Goal: Communication & Community: Connect with others

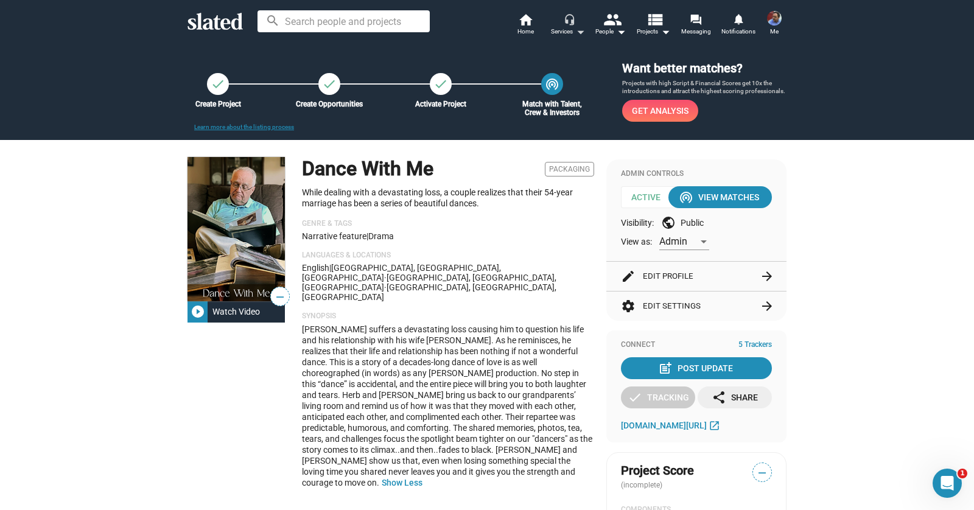
click at [580, 32] on mat-icon "arrow_drop_down" at bounding box center [580, 31] width 15 height 15
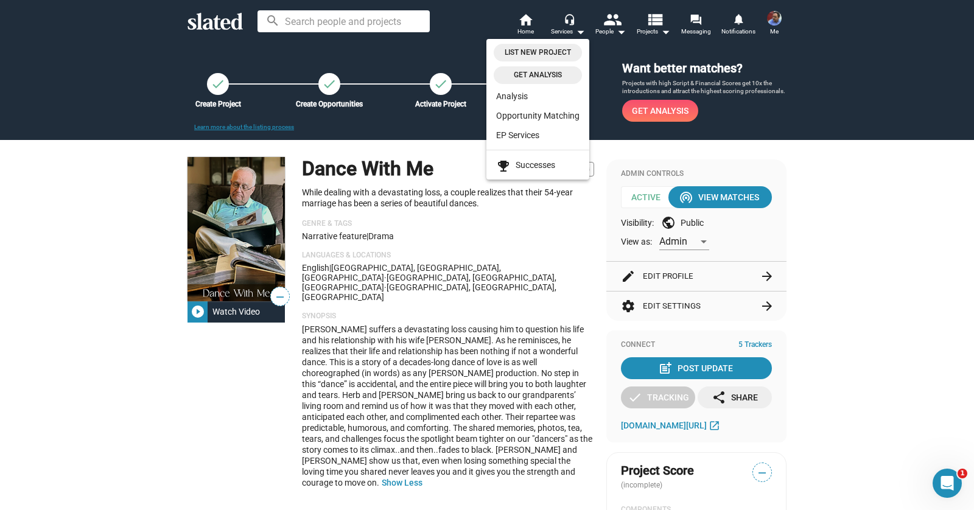
click at [580, 32] on div at bounding box center [487, 255] width 974 height 510
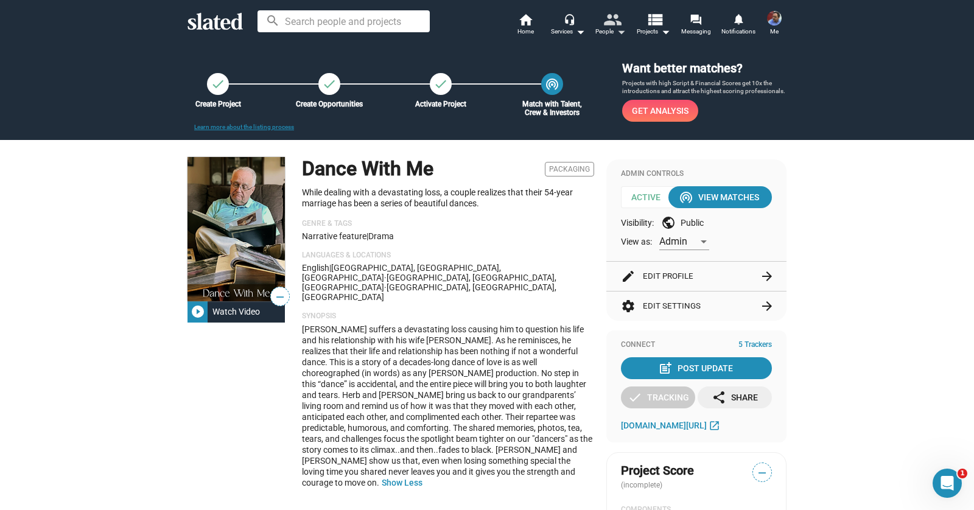
click at [623, 32] on mat-icon "arrow_drop_down" at bounding box center [621, 31] width 15 height 15
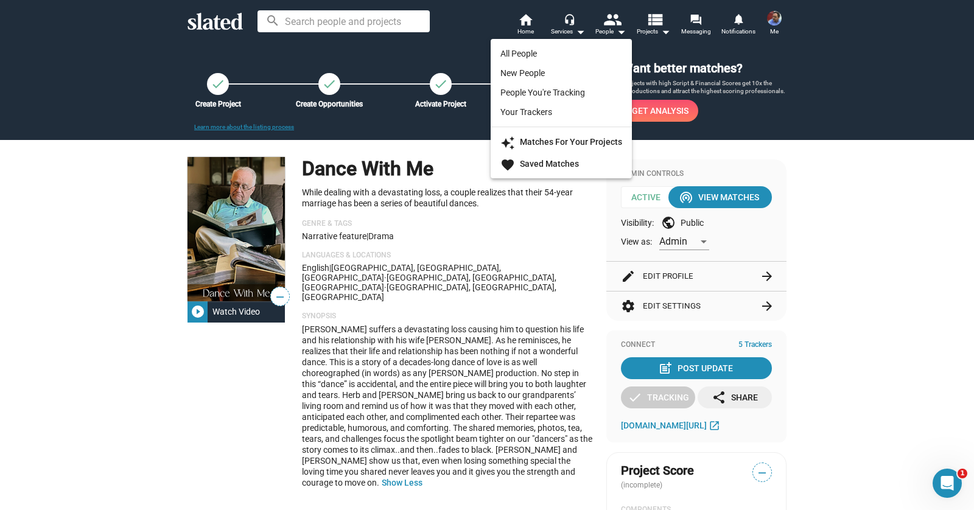
click at [621, 35] on div at bounding box center [487, 255] width 974 height 510
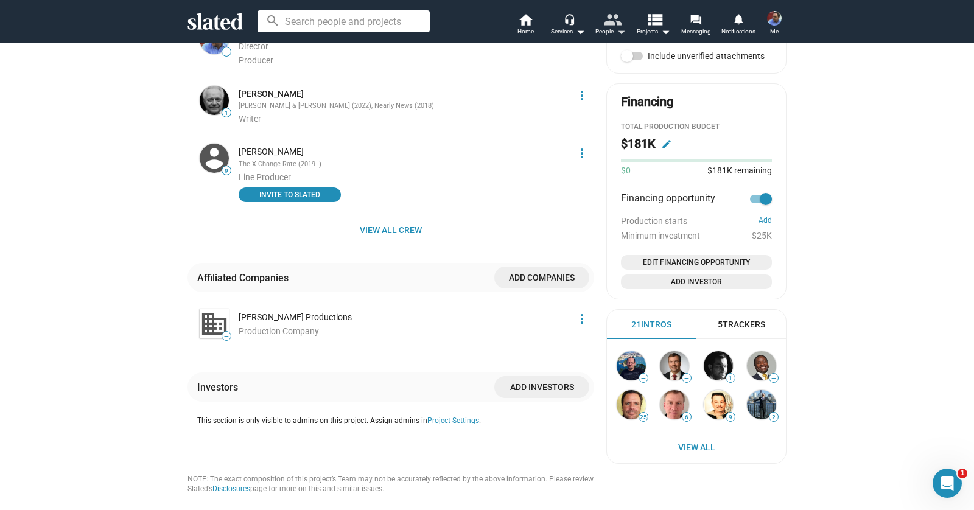
scroll to position [624, 0]
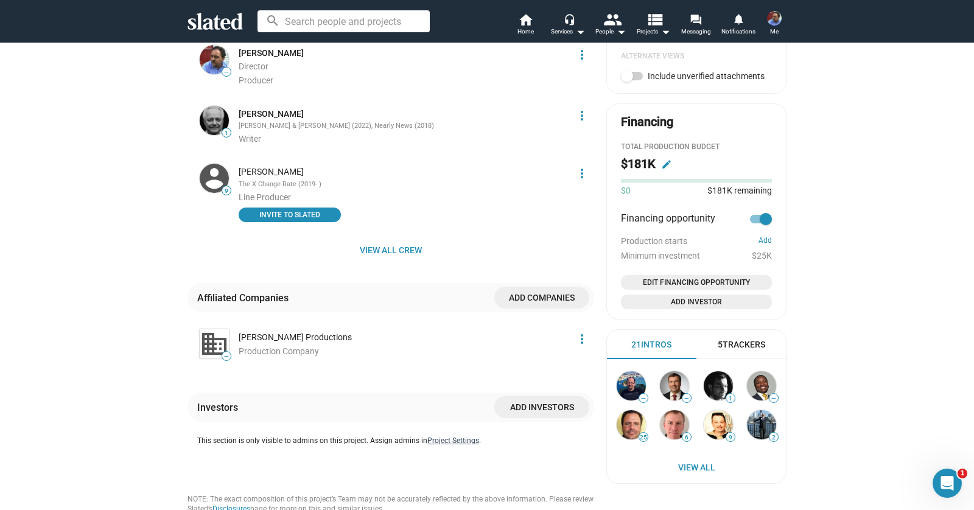
click at [460, 437] on button "Project Settings" at bounding box center [453, 442] width 52 height 10
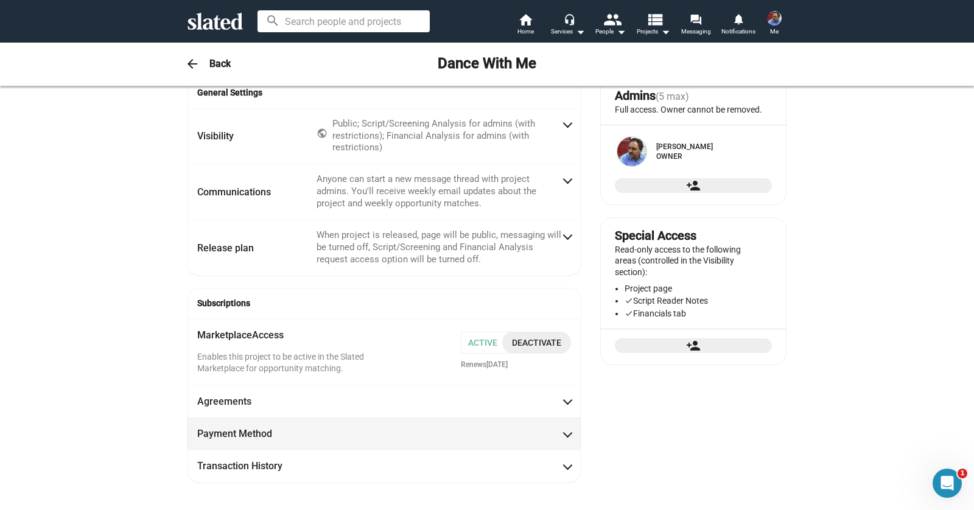
scroll to position [0, 0]
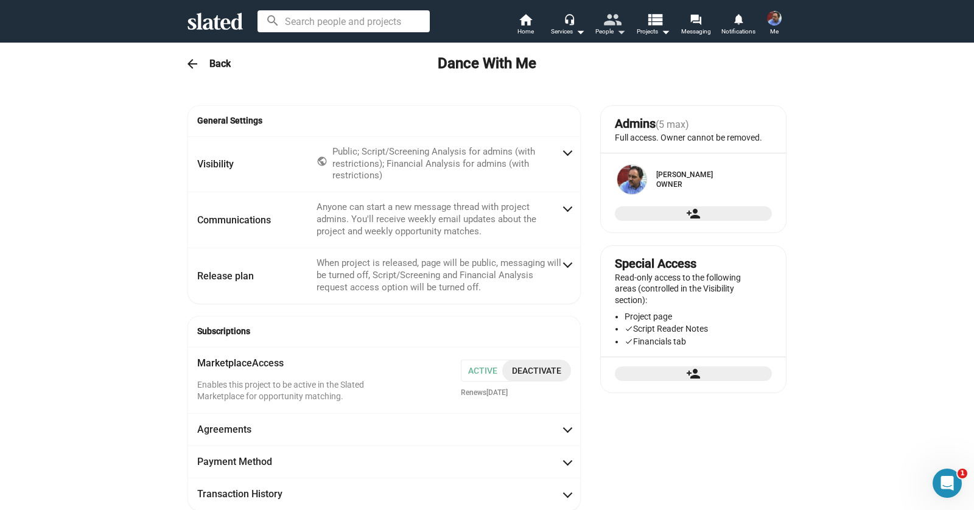
click at [615, 27] on mat-icon "people" at bounding box center [612, 19] width 18 height 18
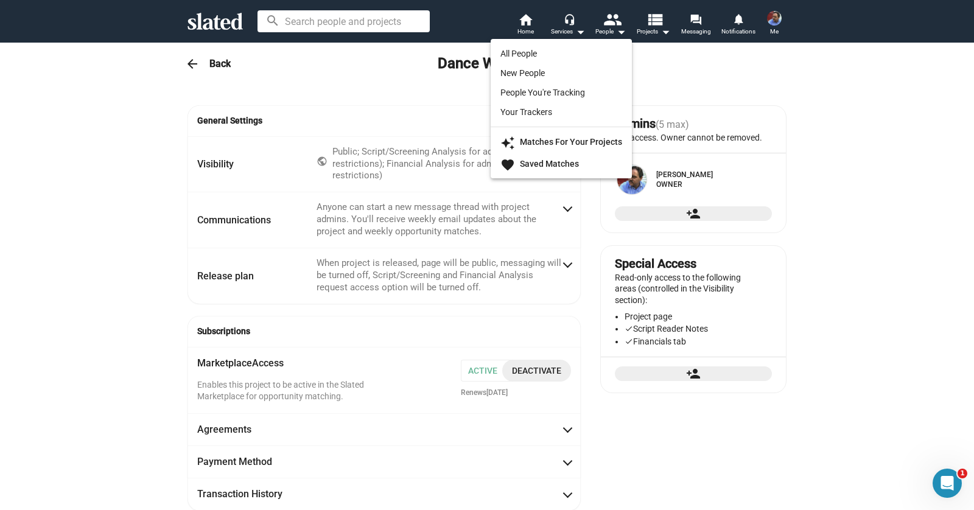
click at [585, 55] on link "All People" at bounding box center [561, 53] width 141 height 19
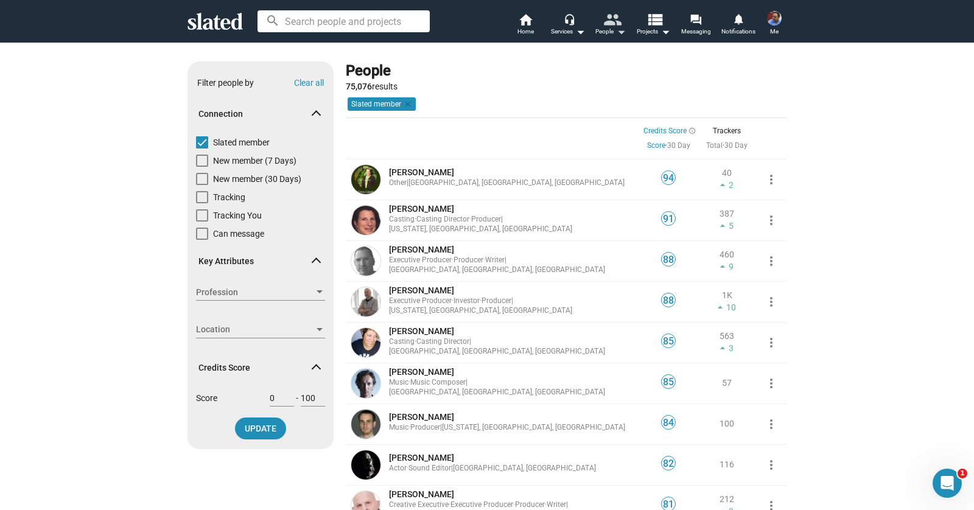
click at [608, 33] on div "People arrow_drop_down" at bounding box center [611, 31] width 30 height 15
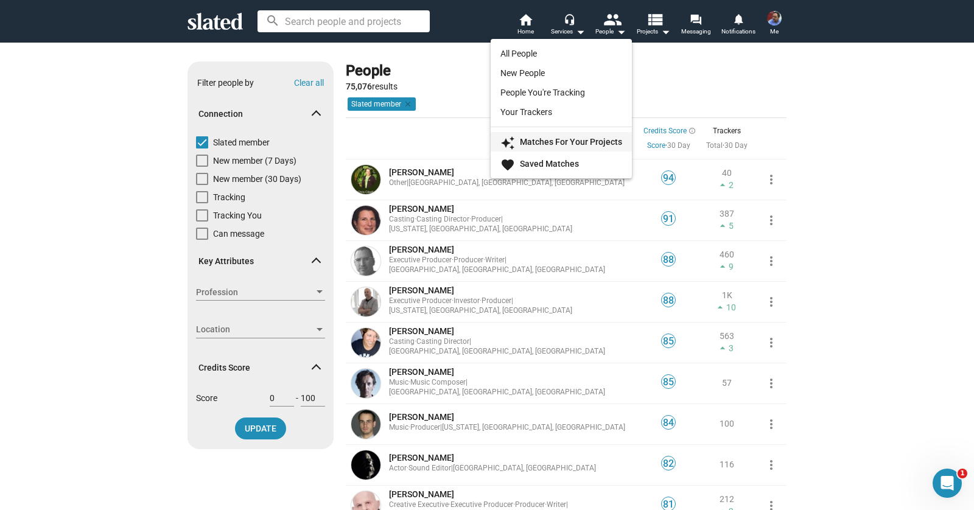
click at [603, 142] on strong "Matches For Your Projects" at bounding box center [571, 142] width 102 height 10
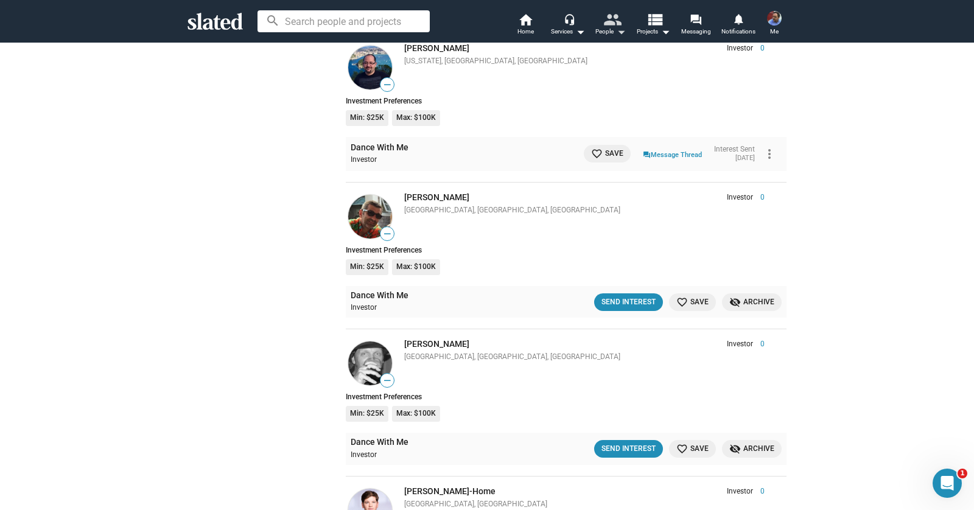
scroll to position [2378, 0]
click at [945, 487] on icon "Open Intercom Messenger" at bounding box center [946, 482] width 20 height 20
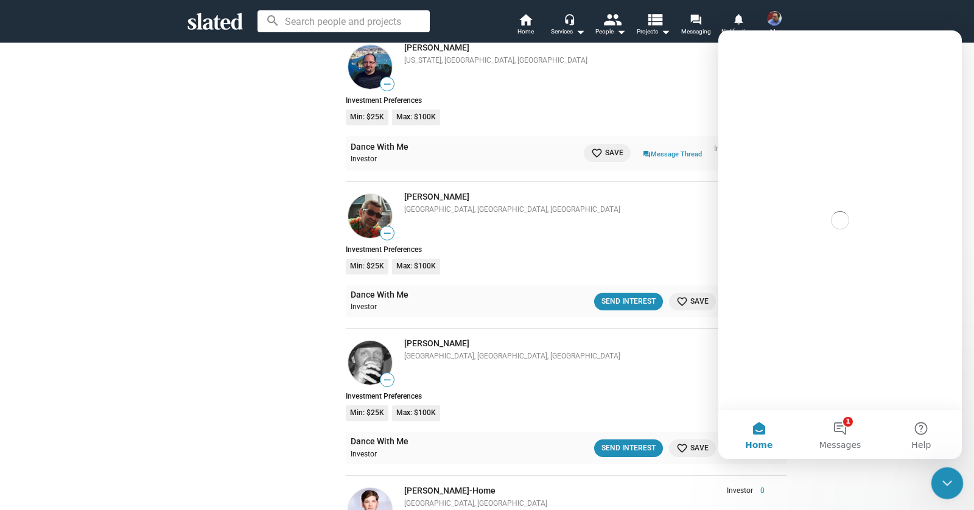
scroll to position [0, 0]
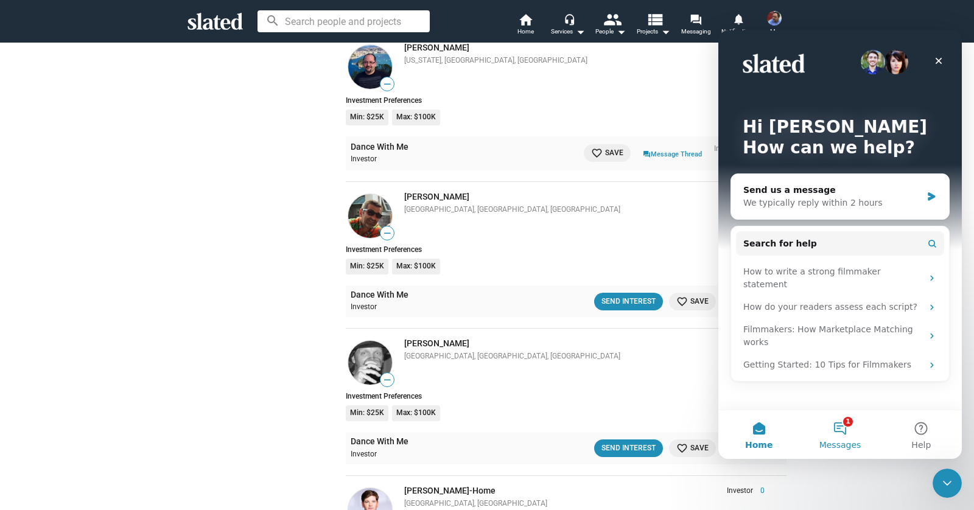
click at [845, 431] on button "1 Messages" at bounding box center [840, 434] width 81 height 49
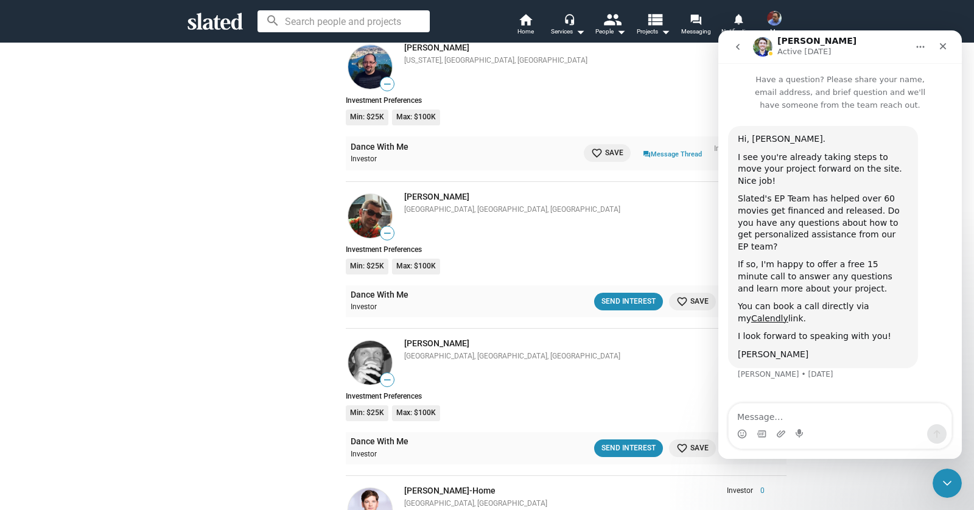
click at [739, 47] on icon "go back" at bounding box center [738, 47] width 10 height 10
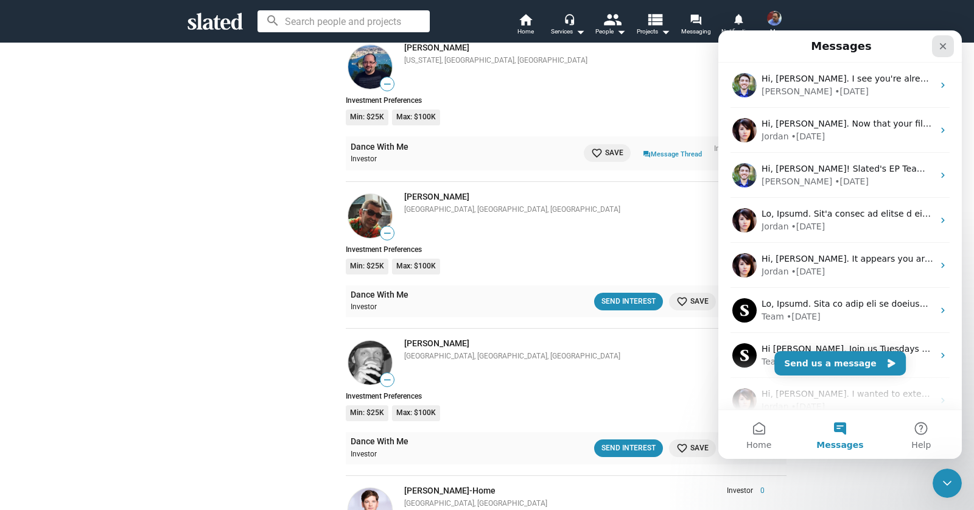
click at [945, 47] on icon "Close" at bounding box center [943, 46] width 7 height 7
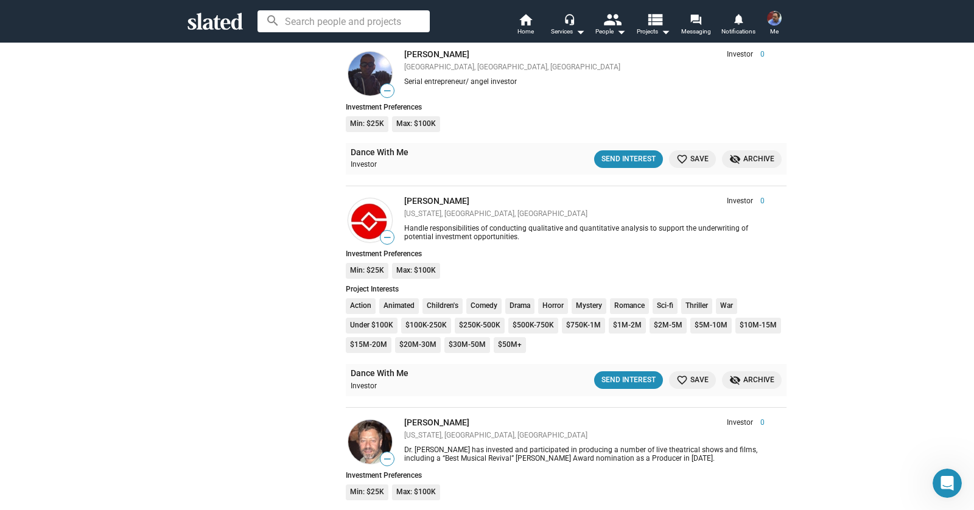
scroll to position [3404, 0]
click at [445, 195] on link "[PERSON_NAME]" at bounding box center [436, 200] width 65 height 10
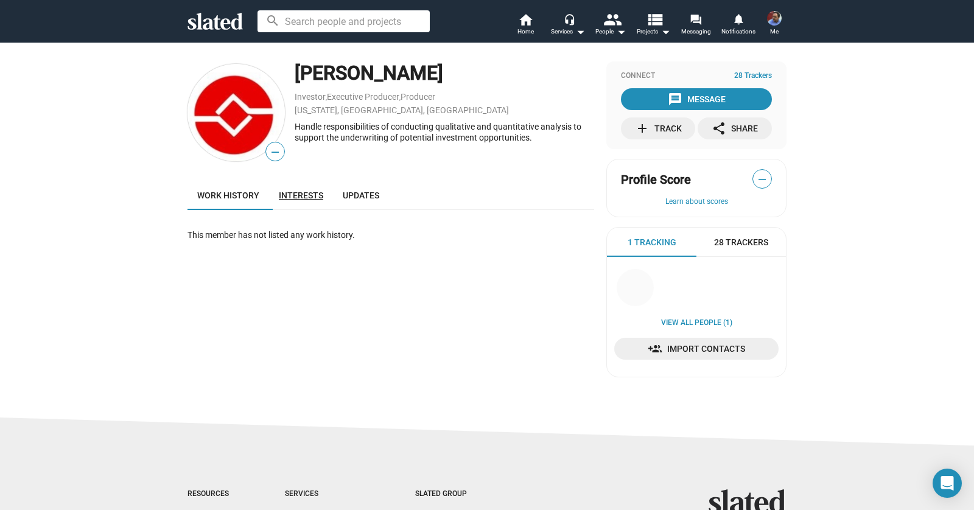
click at [309, 196] on span "Interests" at bounding box center [301, 196] width 44 height 10
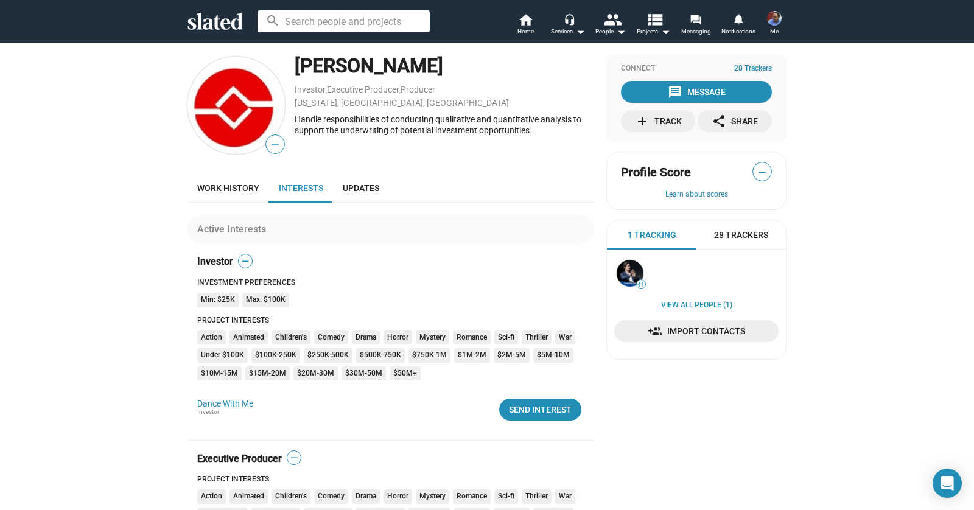
scroll to position [8, 0]
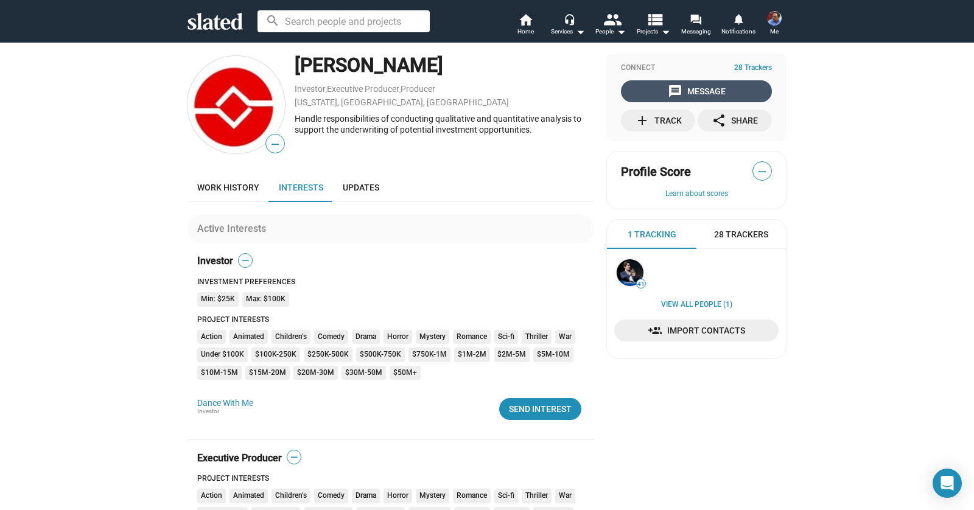
click at [738, 91] on span "message Message" at bounding box center [697, 91] width 146 height 22
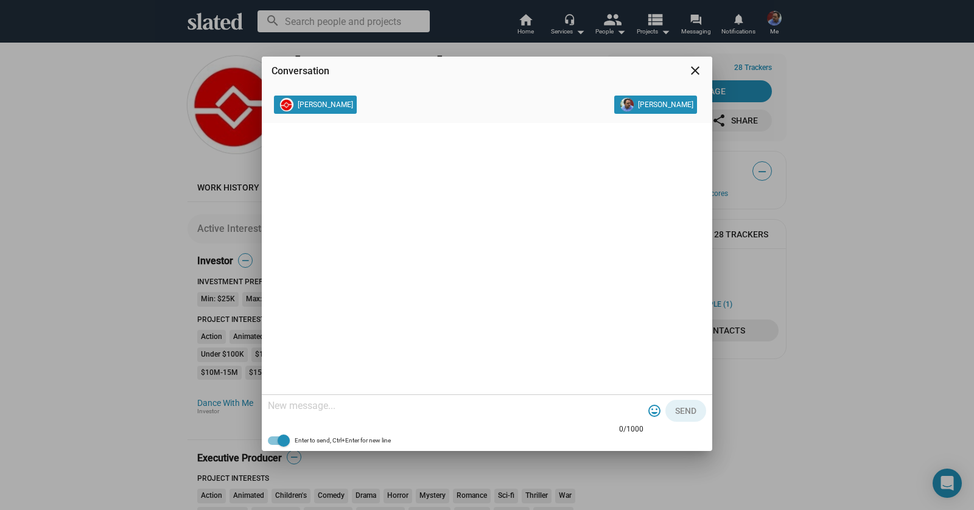
click at [323, 409] on textarea at bounding box center [456, 406] width 376 height 12
paste textarea "Hello David, Bob DiGregorio here, I’m producing a short dramatic film titled “D…"
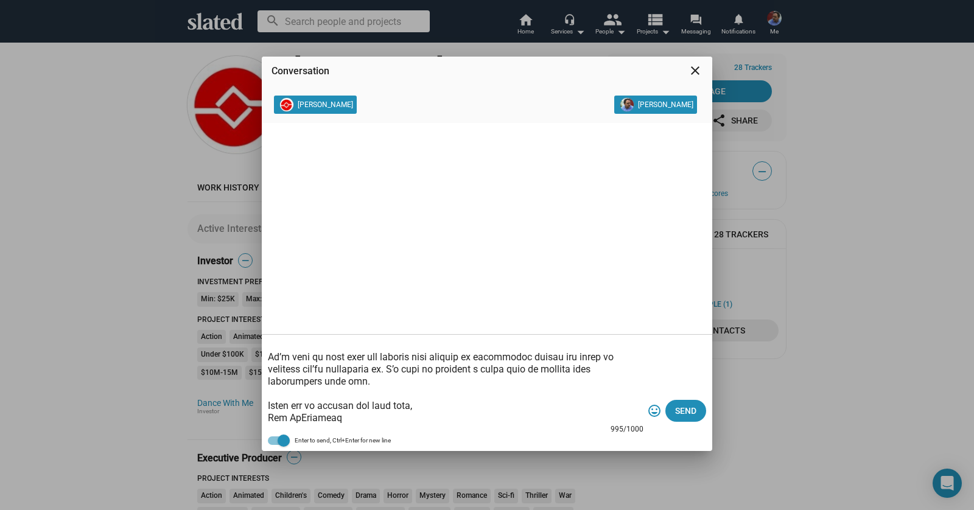
scroll to position [0, 0]
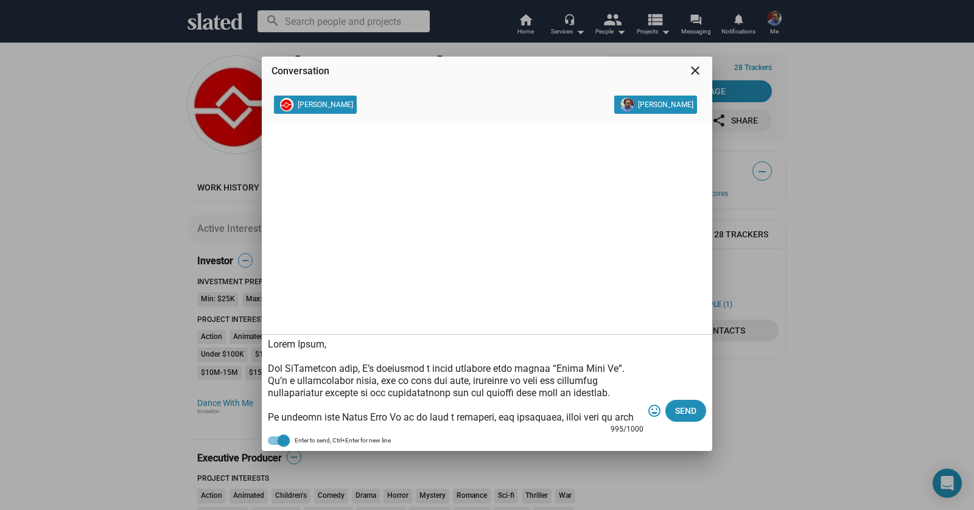
drag, startPoint x: 316, startPoint y: 343, endPoint x: 294, endPoint y: 344, distance: 21.9
click at [294, 344] on textarea at bounding box center [456, 381] width 376 height 85
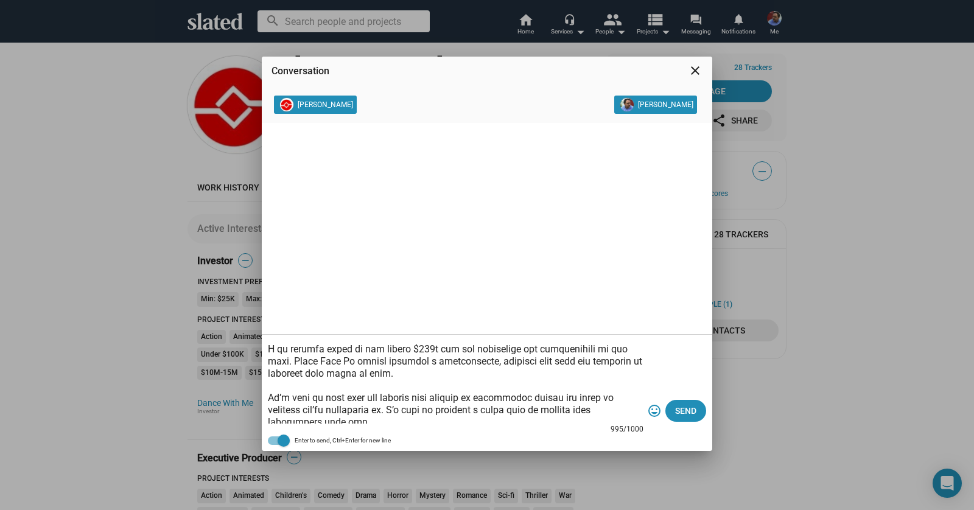
scroll to position [178, 0]
type textarea "Hello Elvis, Bob DiGregorio here, I’m producing a short dramatic film titled “D…"
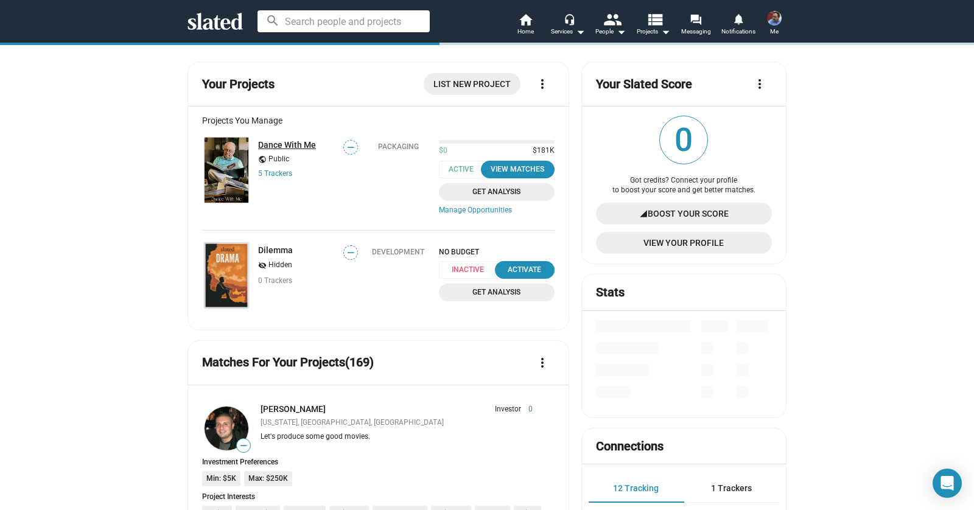
click at [298, 146] on link "Dance With Me" at bounding box center [287, 145] width 58 height 10
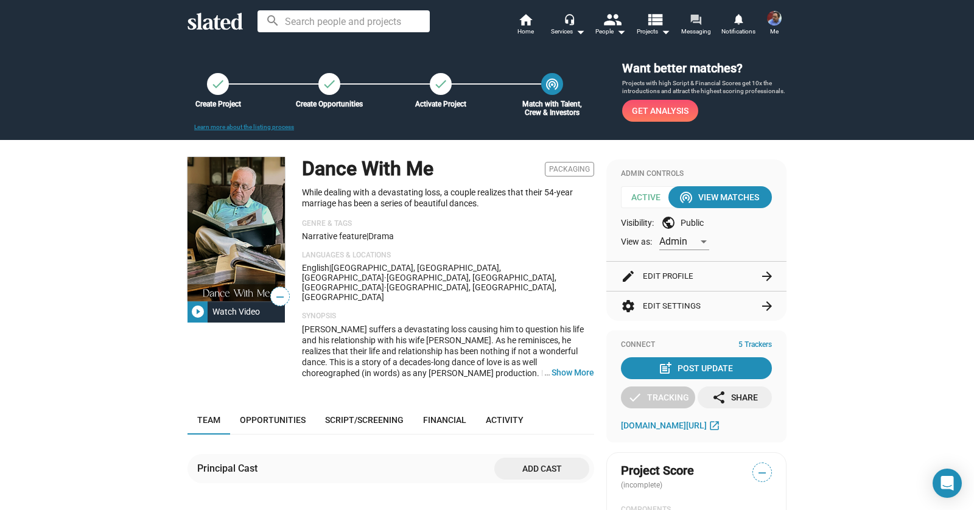
click at [702, 36] on span "Messaging" at bounding box center [696, 31] width 30 height 15
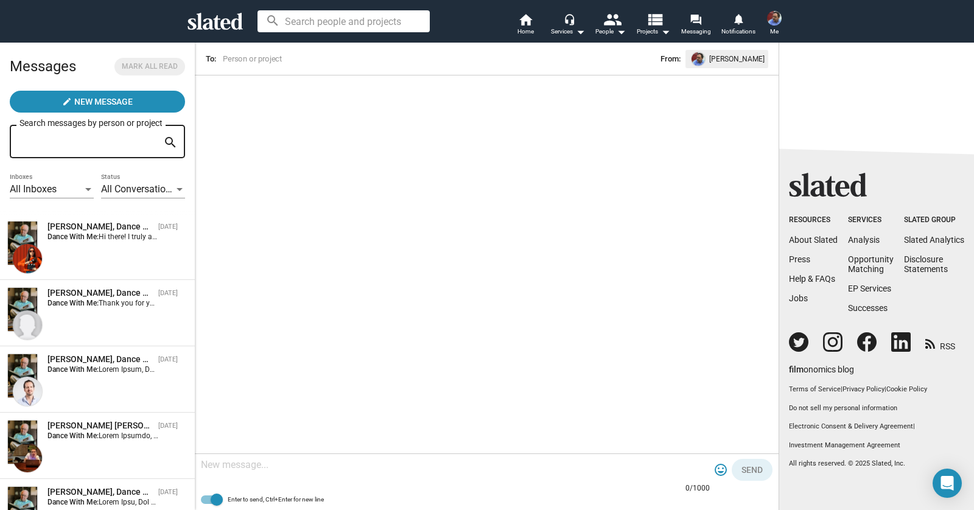
click at [86, 190] on div at bounding box center [88, 189] width 6 height 3
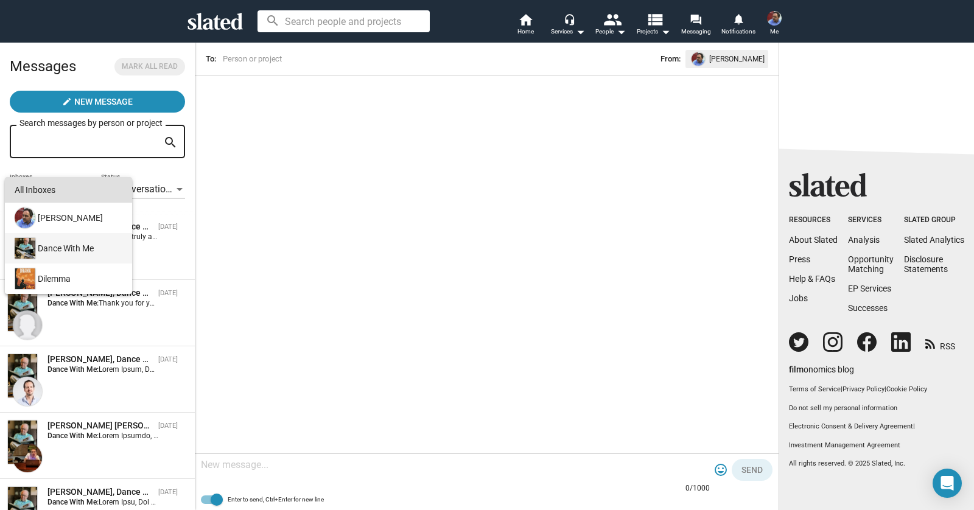
click at [57, 251] on div "Dance With Me" at bounding box center [67, 248] width 110 height 30
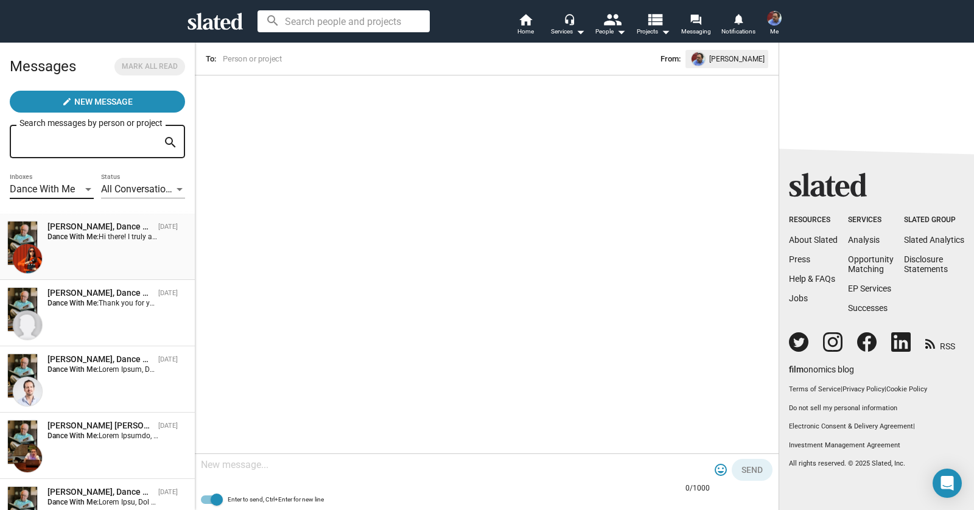
click at [125, 247] on div "Lovelyn Rose, Dance With Me Aug 26 Dance With Me: Hi there! I truly admire your…" at bounding box center [97, 247] width 180 height 52
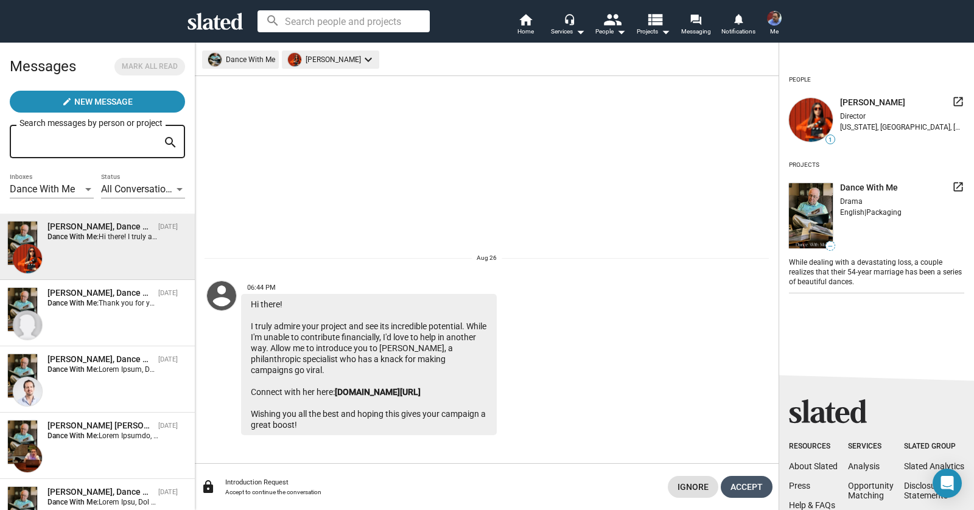
click at [732, 488] on span "Accept" at bounding box center [747, 487] width 32 height 22
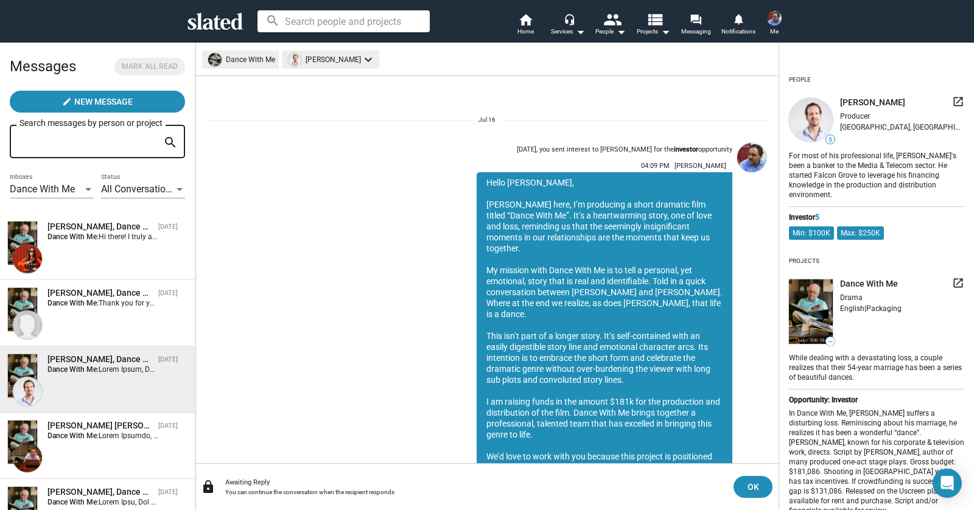
scroll to position [79, 0]
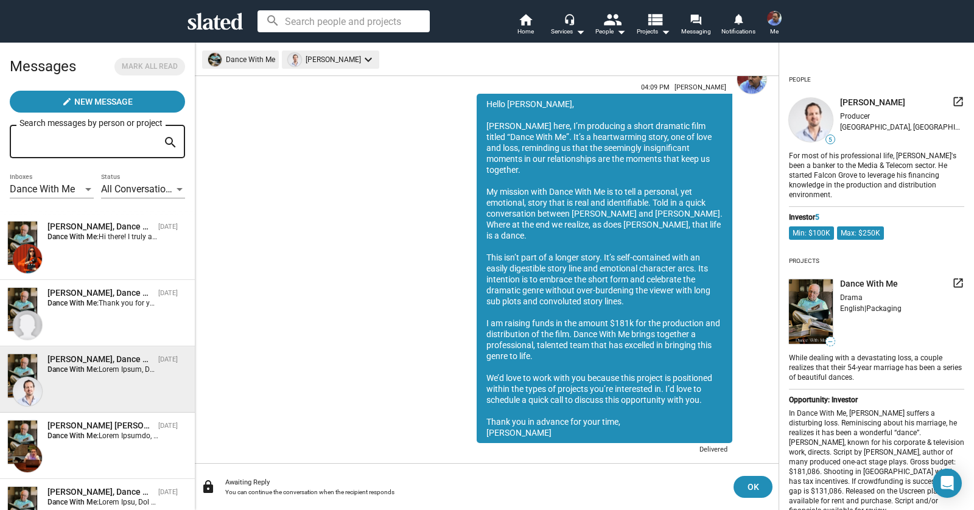
drag, startPoint x: 487, startPoint y: 103, endPoint x: 573, endPoint y: 414, distance: 323.0
click at [573, 413] on div "Hello David, Bob DiGregorio here, I’m producing a short dramatic film titled “D…" at bounding box center [605, 269] width 256 height 350
copy div "Hello David, Bob DiGregorio here, I’m producing a short dramatic film titled “D…"
